Goal: Task Accomplishment & Management: Use online tool/utility

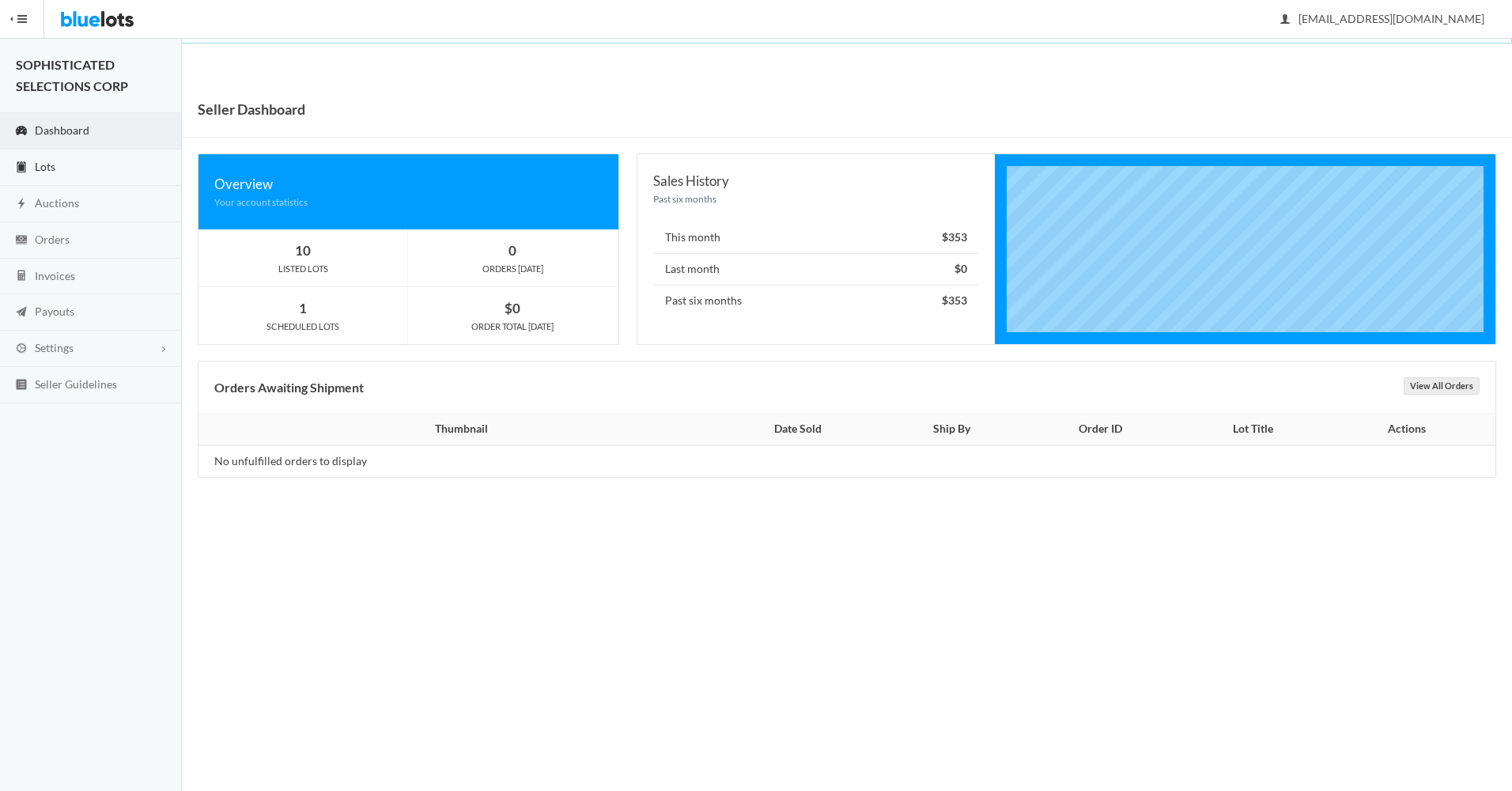
click at [38, 165] on span "Lots" at bounding box center [44, 166] width 21 height 14
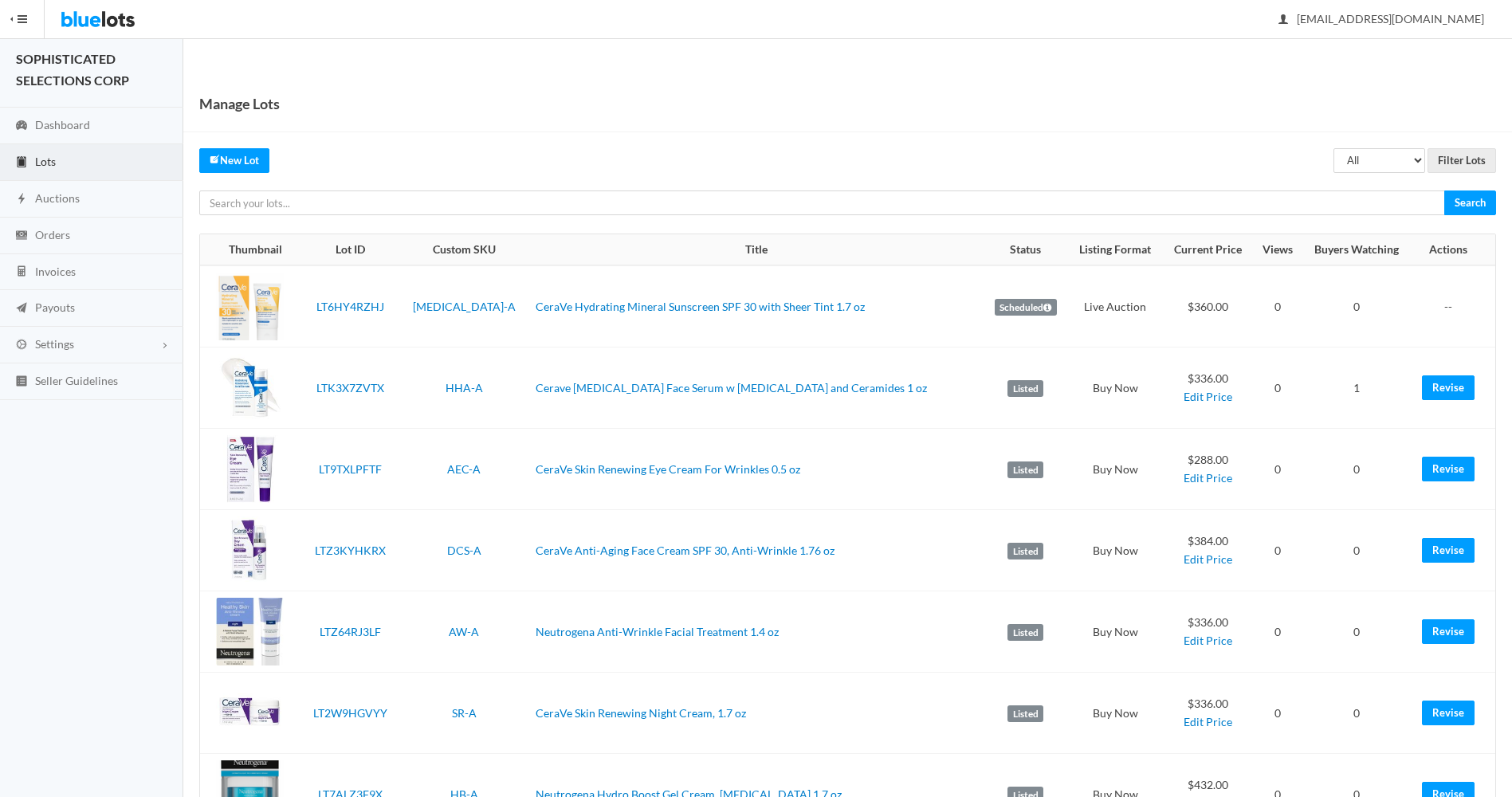
scroll to position [6, 0]
click at [65, 122] on span "Dashboard" at bounding box center [62, 126] width 55 height 14
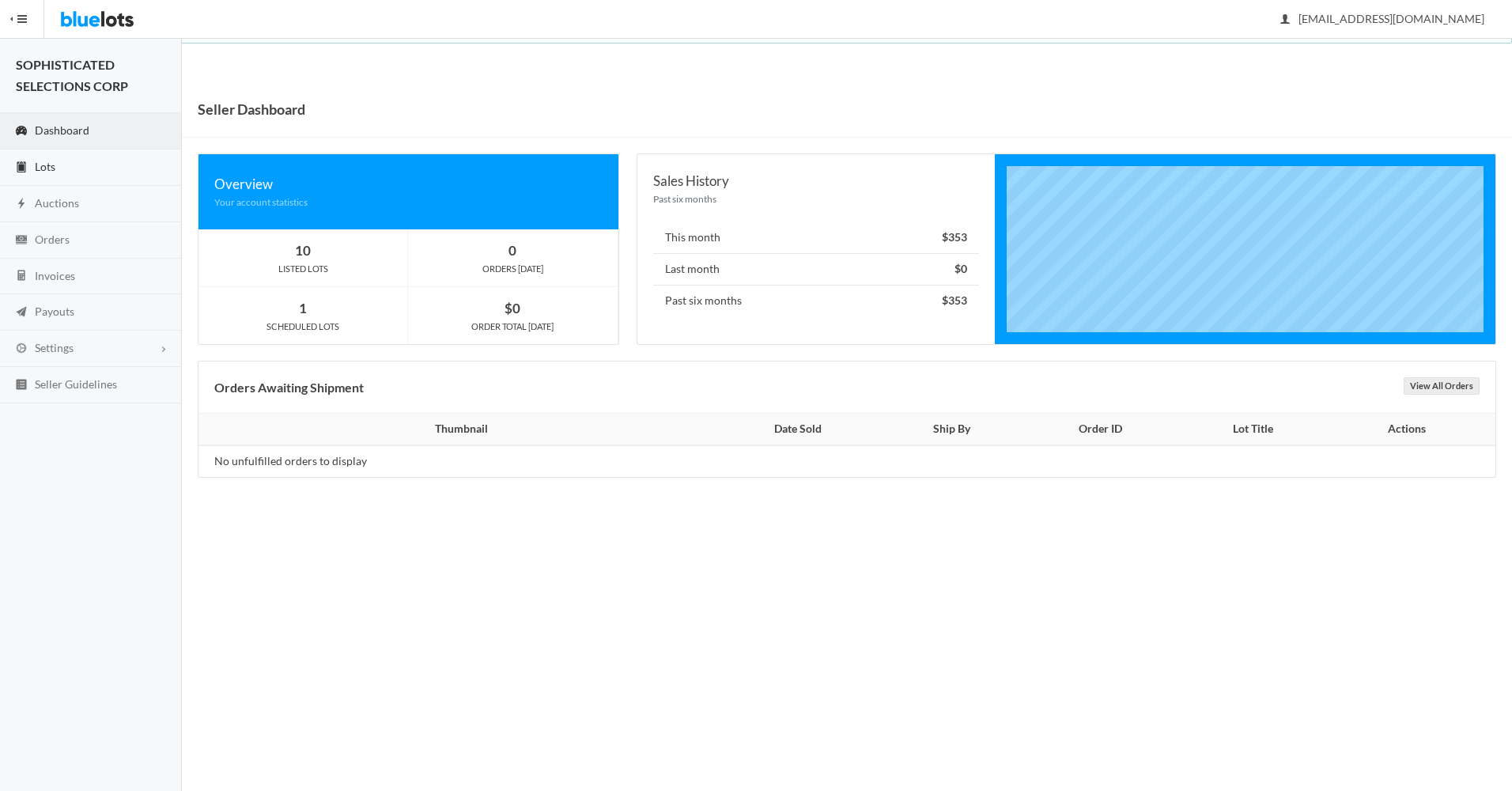
click at [42, 166] on span "Lots" at bounding box center [44, 166] width 21 height 14
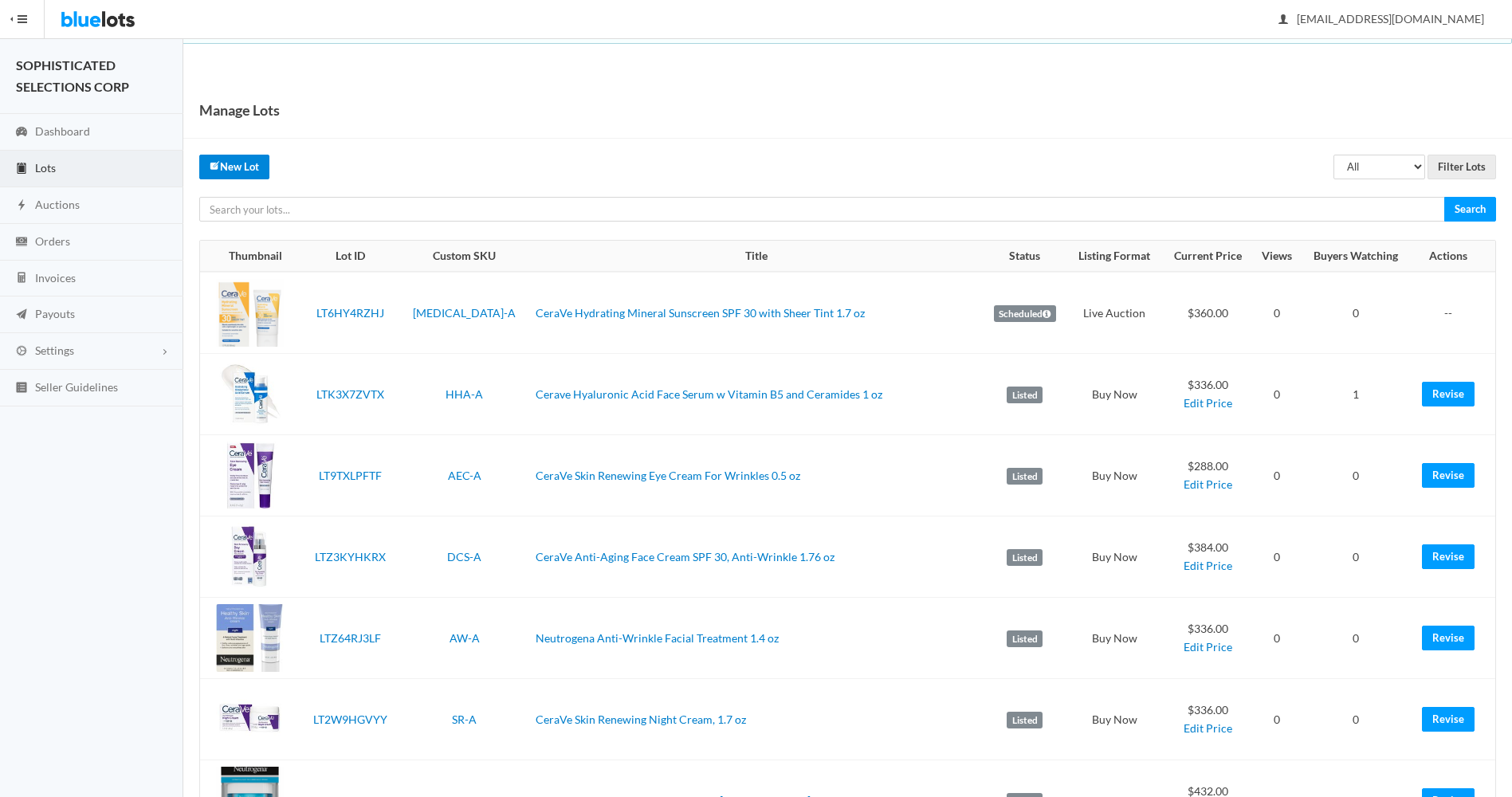
click at [237, 164] on link "New Lot" at bounding box center [234, 167] width 70 height 25
